Goal: Find specific page/section: Find specific page/section

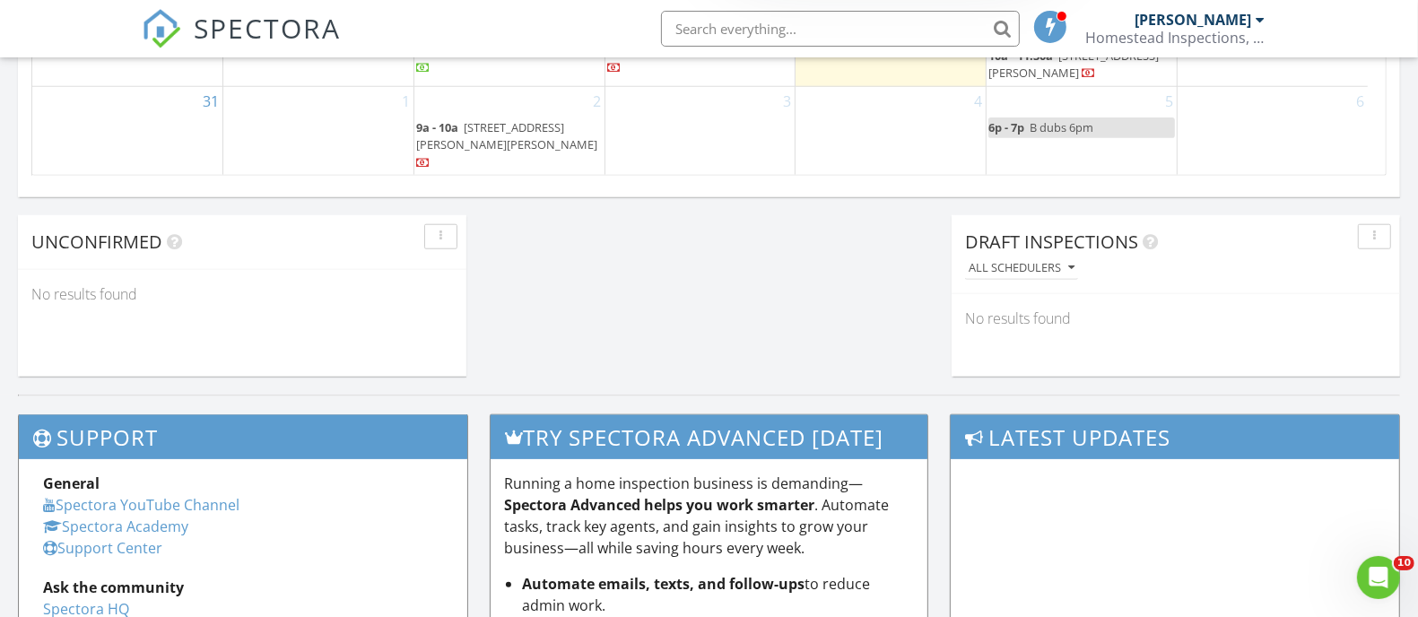
scroll to position [1233, 0]
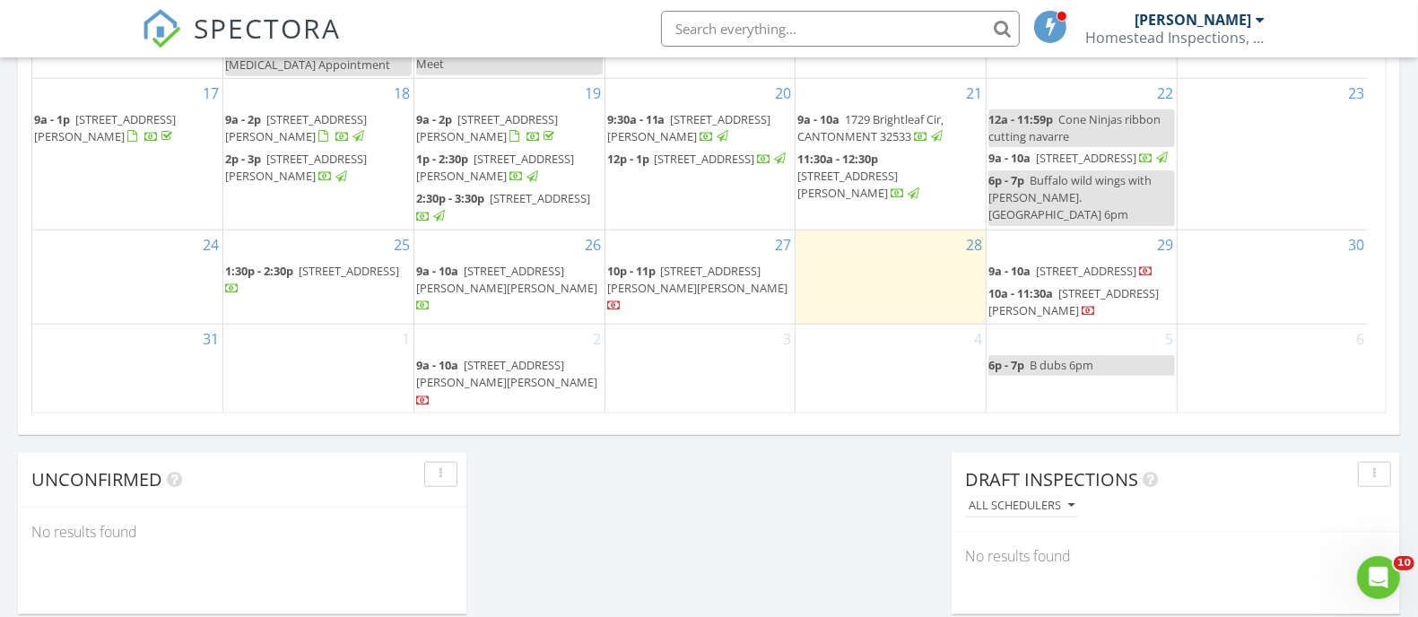
click at [279, 21] on span "SPECTORA" at bounding box center [267, 28] width 147 height 38
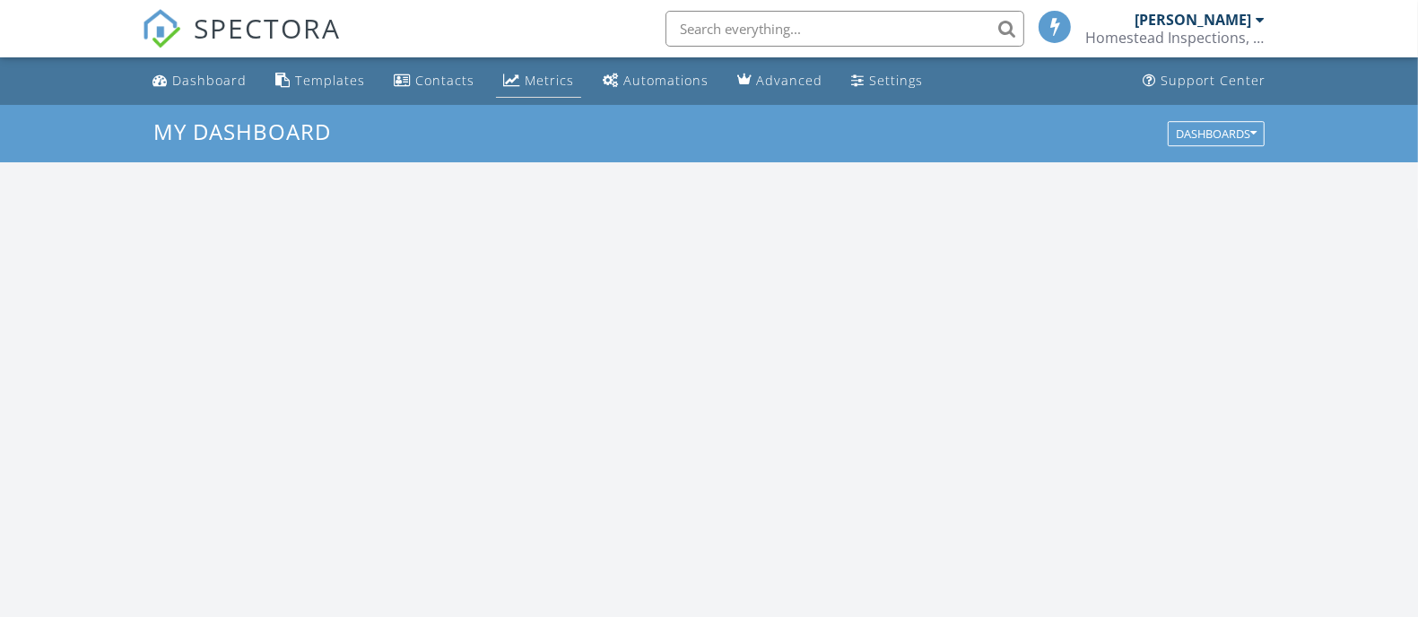
scroll to position [1666, 1453]
click at [535, 79] on div "Metrics" at bounding box center [549, 80] width 49 height 17
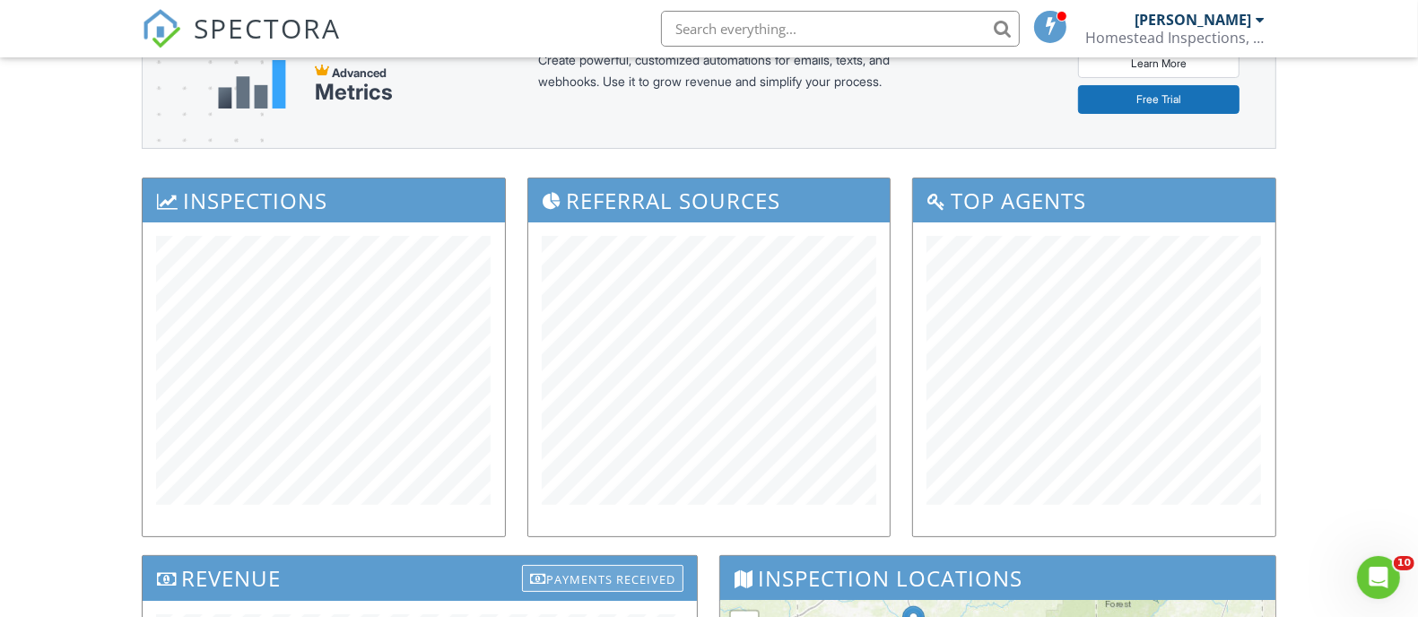
scroll to position [112, 0]
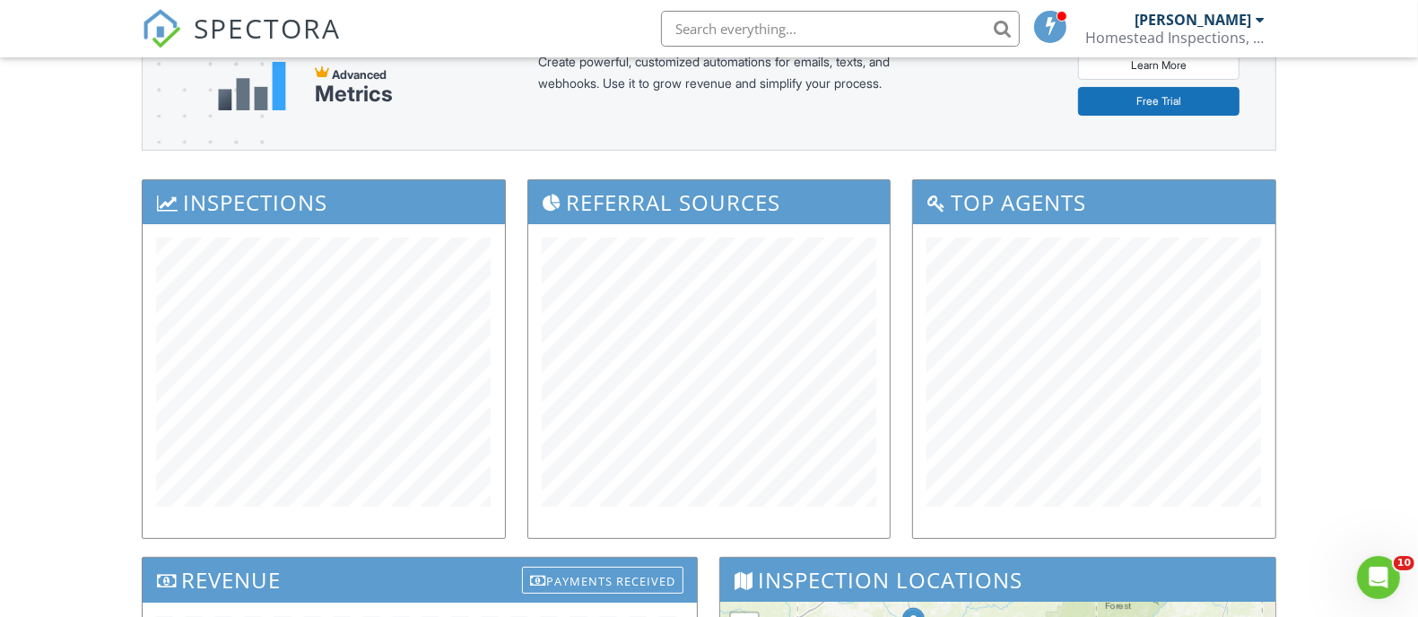
click at [261, 13] on span "SPECTORA" at bounding box center [267, 28] width 147 height 38
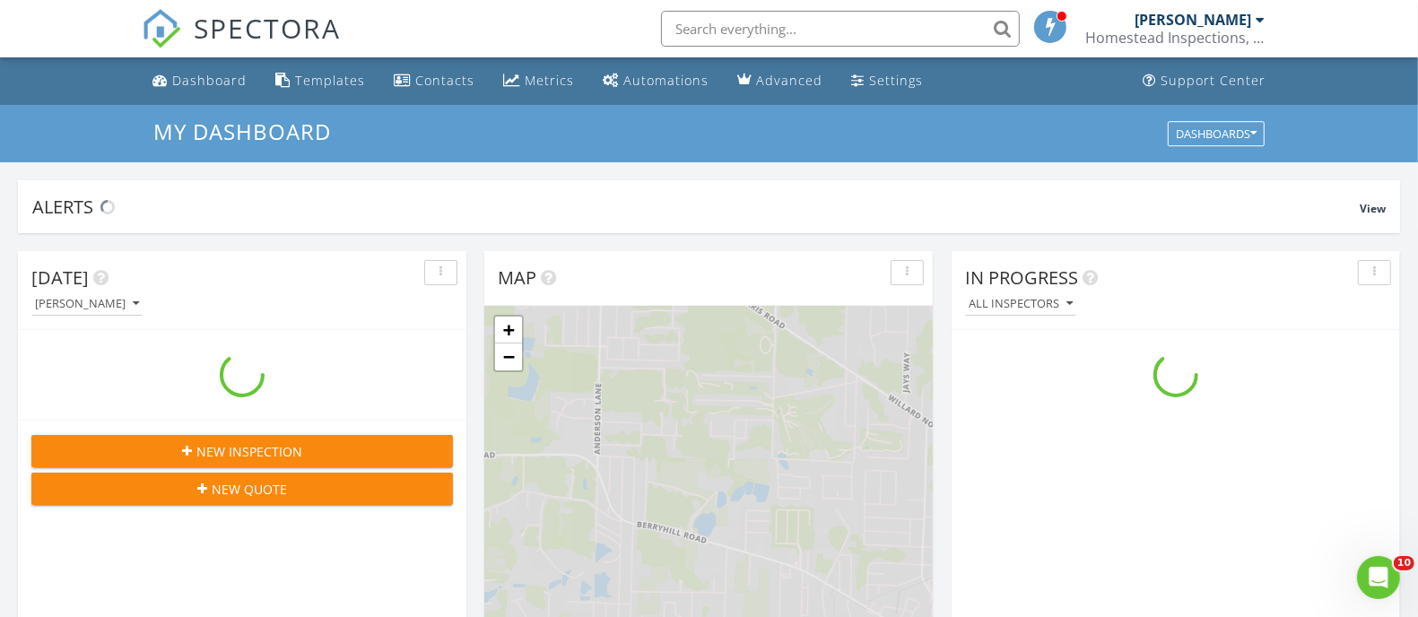
scroll to position [1666, 1453]
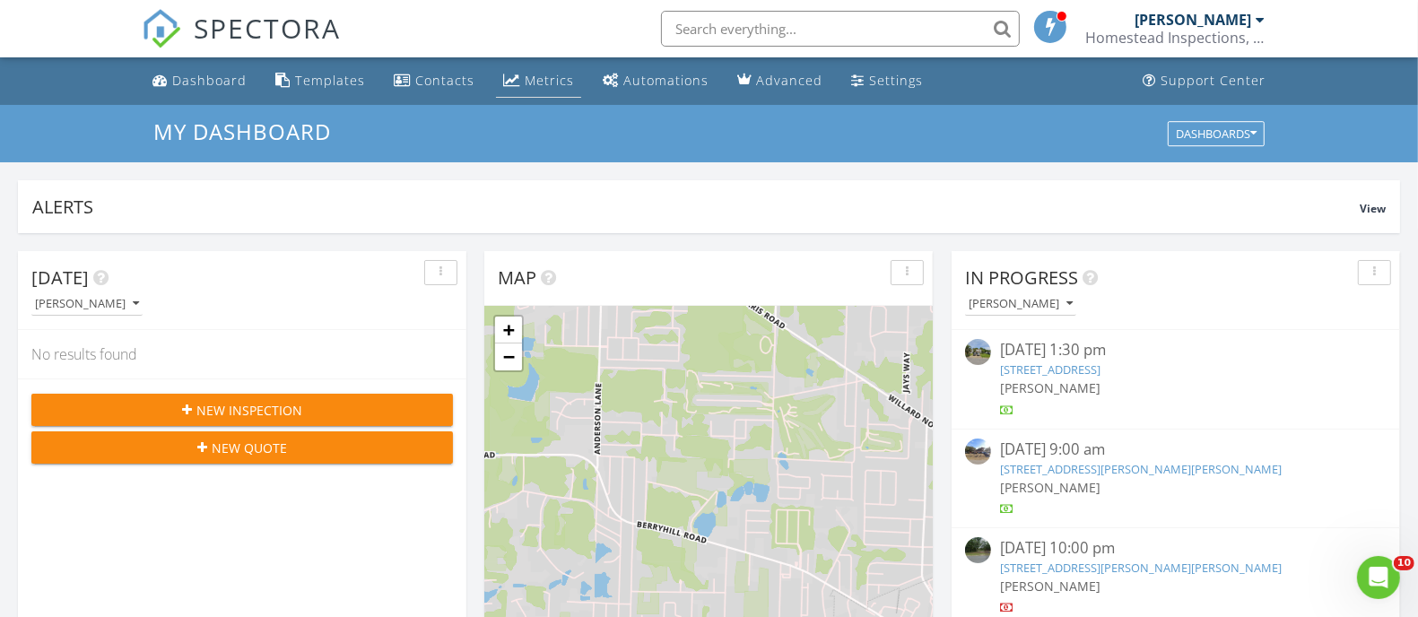
click at [498, 78] on link "Metrics" at bounding box center [538, 81] width 85 height 33
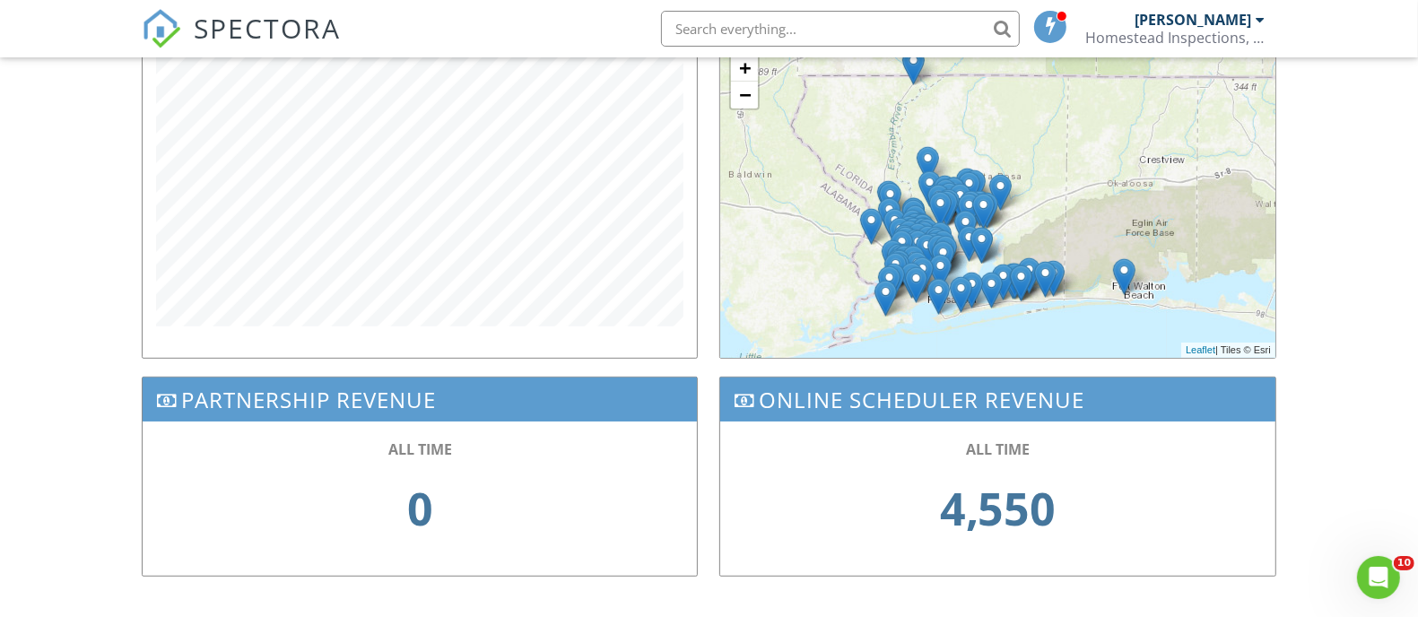
scroll to position [697, 0]
